Goal: Task Accomplishment & Management: Use online tool/utility

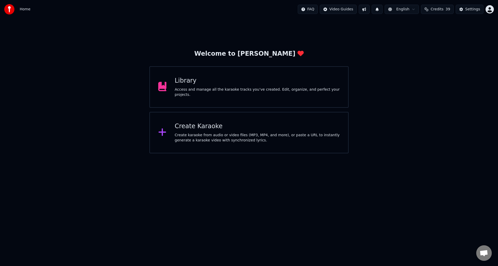
click at [232, 136] on div "Create karaoke from audio or video files (MP3, MP4, and more), or paste a URL t…" at bounding box center [257, 138] width 165 height 10
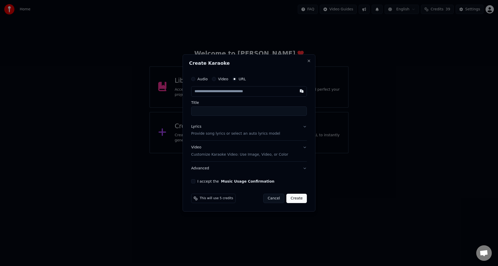
click at [193, 79] on button "Audio" at bounding box center [193, 79] width 4 height 4
click at [202, 90] on div "Choose File" at bounding box center [205, 91] width 29 height 9
click at [195, 111] on input "**********" at bounding box center [249, 110] width 118 height 9
click at [196, 111] on input "**********" at bounding box center [249, 110] width 118 height 9
click at [227, 111] on input "**********" at bounding box center [249, 110] width 118 height 9
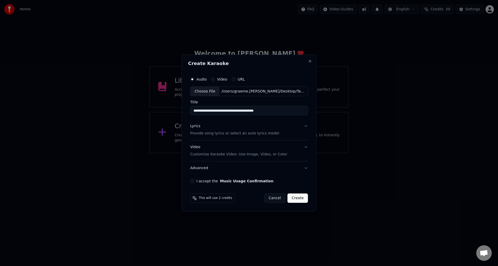
type input "**********"
click at [198, 134] on p "Provide song lyrics or select an auto lyrics model" at bounding box center [234, 133] width 89 height 5
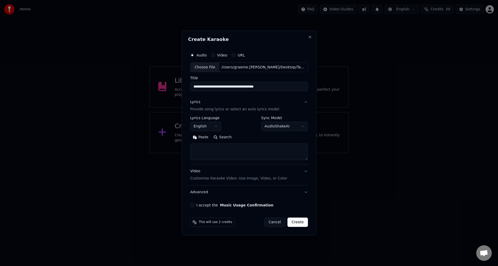
click at [201, 146] on textarea at bounding box center [249, 152] width 118 height 17
paste textarea "**********"
type textarea "**********"
click at [193, 205] on button "I accept the Music Usage Confirmation" at bounding box center [192, 205] width 4 height 4
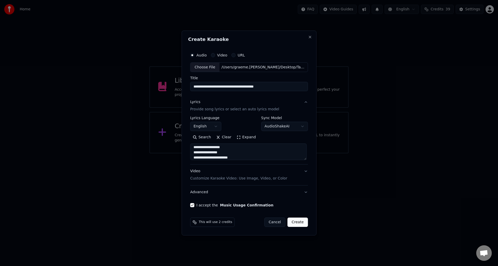
click at [300, 221] on button "Create" at bounding box center [297, 222] width 20 height 9
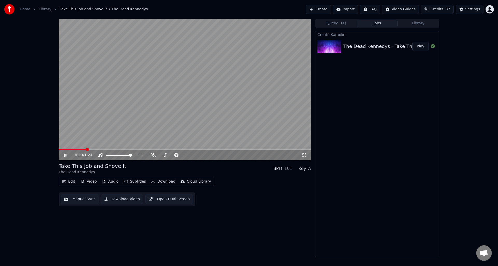
click at [63, 153] on icon at bounding box center [69, 155] width 12 height 4
click at [154, 154] on icon at bounding box center [153, 155] width 5 height 4
click at [60, 149] on span at bounding box center [60, 149] width 3 height 1
click at [59, 149] on span at bounding box center [60, 149] width 3 height 3
click at [63, 154] on icon at bounding box center [64, 155] width 3 height 4
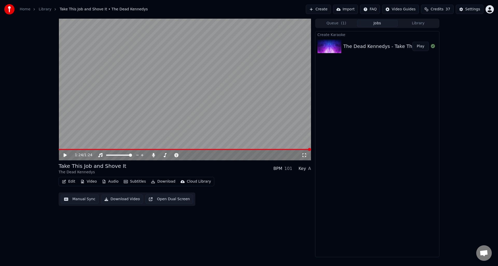
click at [78, 200] on button "Manual Sync" at bounding box center [80, 199] width 38 height 9
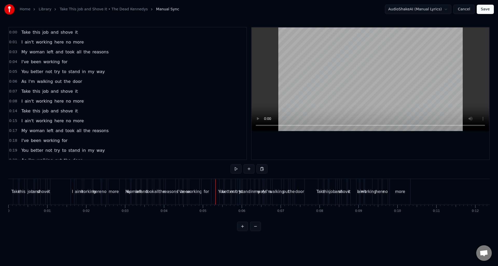
click at [242, 231] on button at bounding box center [242, 226] width 11 height 9
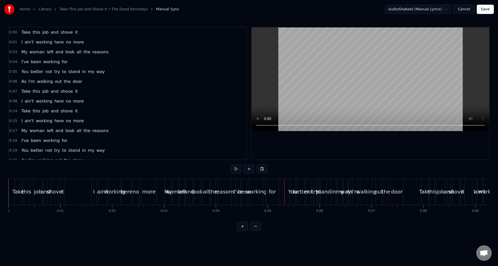
click at [242, 231] on button at bounding box center [242, 226] width 11 height 9
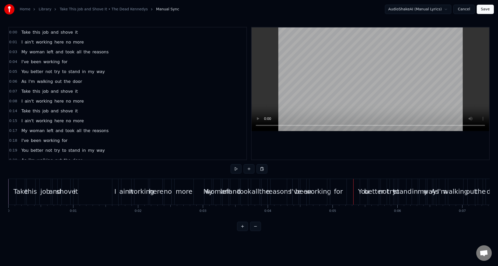
click at [242, 231] on button at bounding box center [242, 226] width 11 height 9
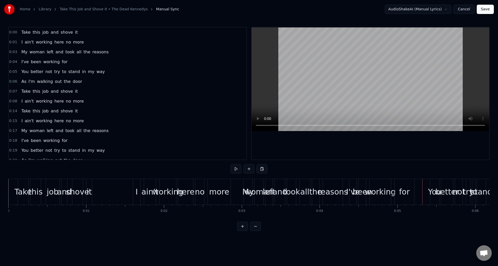
click at [242, 231] on button at bounding box center [242, 226] width 11 height 9
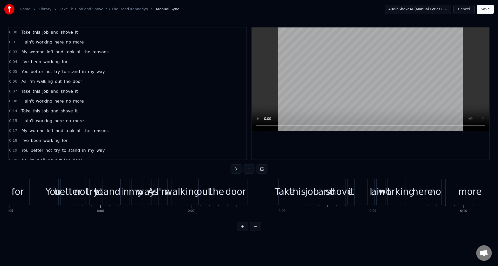
scroll to position [0, 457]
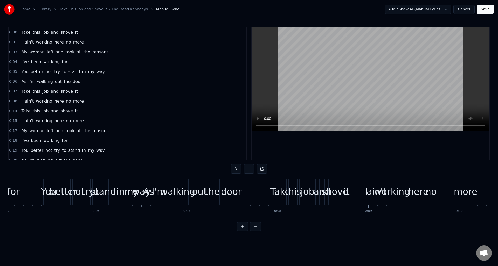
click at [242, 231] on button at bounding box center [242, 226] width 11 height 9
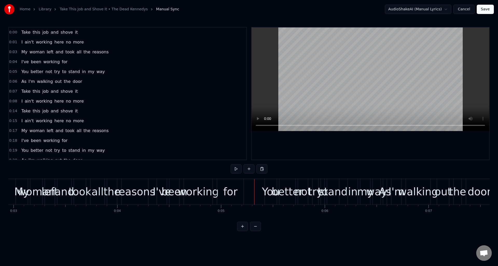
scroll to position [0, 254]
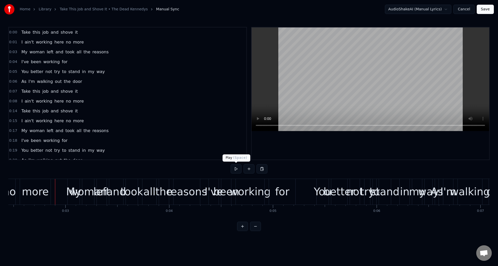
click at [236, 168] on button at bounding box center [235, 168] width 11 height 9
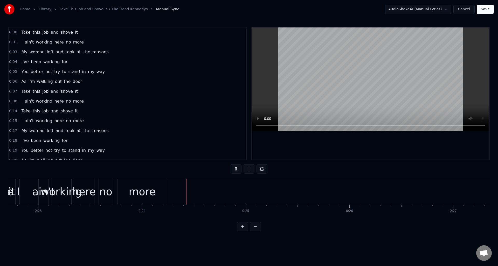
scroll to position [0, 2449]
click at [236, 168] on button at bounding box center [235, 168] width 11 height 9
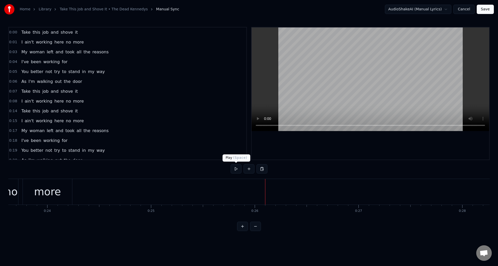
click at [235, 169] on button at bounding box center [235, 168] width 11 height 9
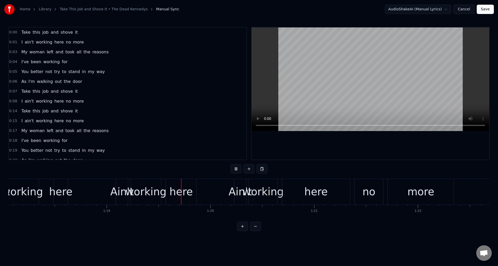
scroll to position [0, 8186]
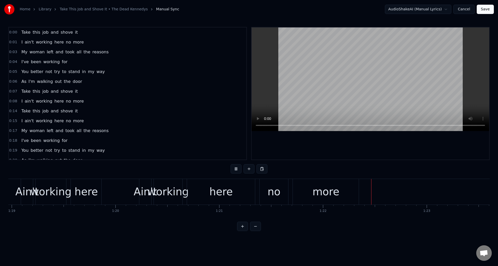
click at [235, 170] on button at bounding box center [235, 168] width 11 height 9
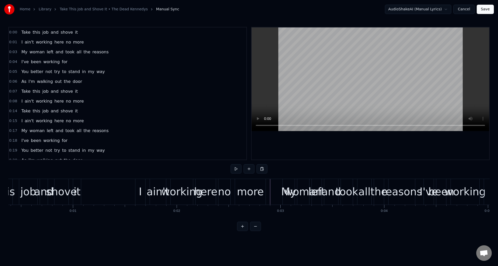
scroll to position [0, 0]
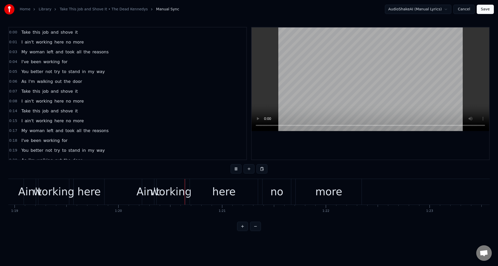
scroll to position [0, 8264]
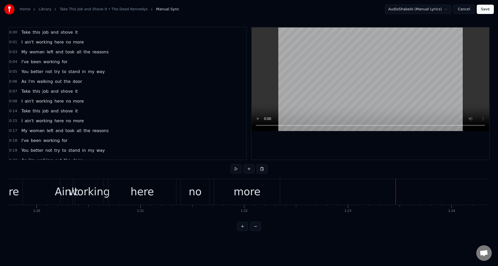
click at [486, 10] on button "Save" at bounding box center [484, 9] width 17 height 9
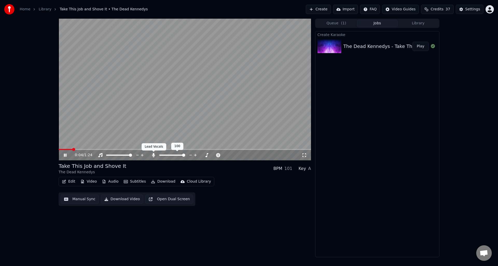
click at [157, 155] on div at bounding box center [177, 155] width 42 height 5
click at [154, 155] on icon at bounding box center [153, 155] width 3 height 4
click at [119, 199] on button "Download Video" at bounding box center [122, 199] width 42 height 9
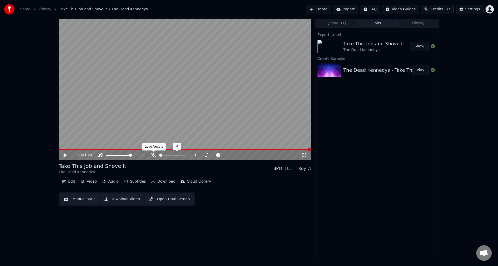
click at [152, 154] on icon at bounding box center [153, 155] width 5 height 4
click at [123, 199] on button "Download Video" at bounding box center [122, 199] width 42 height 9
